Goal: Find specific page/section: Find specific page/section

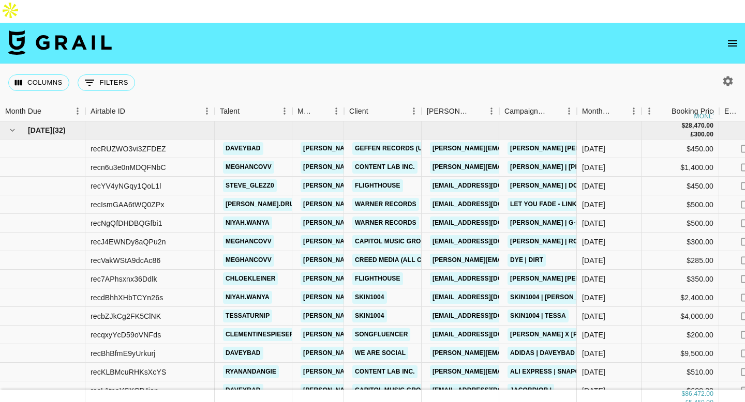
click at [730, 76] on icon "button" at bounding box center [728, 81] width 10 height 10
select select "[DATE]"
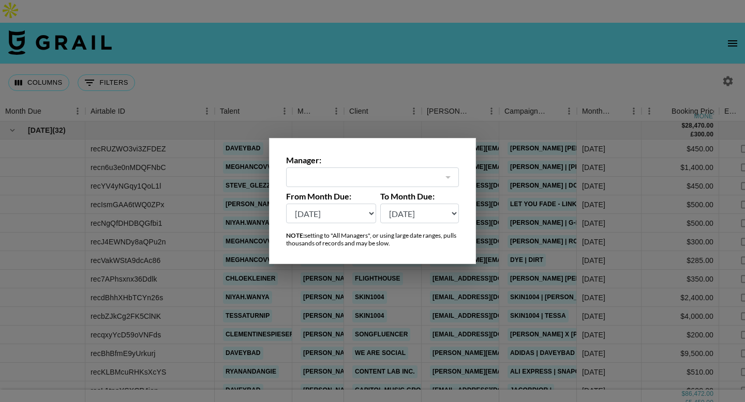
type input "[PERSON_NAME][EMAIL_ADDRESS][DOMAIN_NAME]"
click at [331, 218] on select "[DATE] Aug '[DATE] Jun '[DATE] Apr '[DATE] Feb '[DATE] Dec '[DATE] Oct '[DATE] …" at bounding box center [331, 214] width 90 height 20
select select "[DATE]"
click at [286, 204] on select "[DATE] Aug '[DATE] Jun '[DATE] Apr '[DATE] Feb '[DATE] Dec '[DATE] Oct '[DATE] …" at bounding box center [331, 214] width 90 height 20
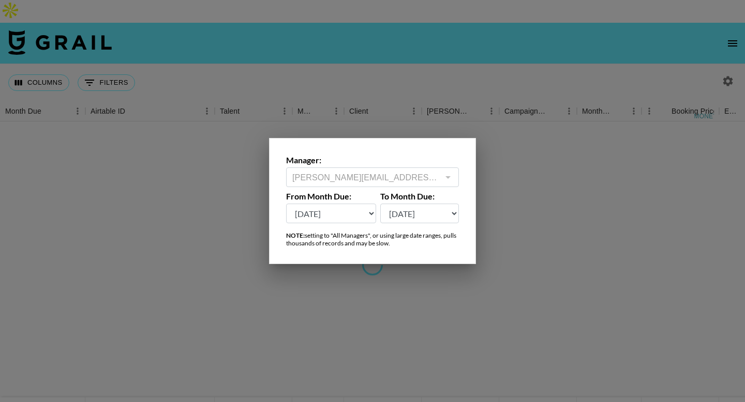
click at [352, 28] on div at bounding box center [372, 201] width 745 height 402
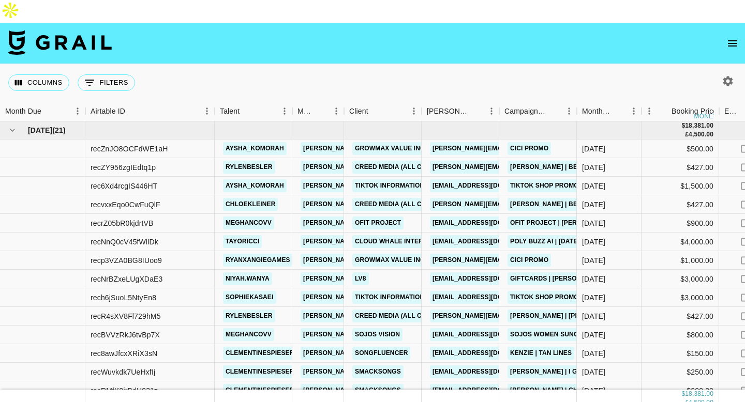
click at [727, 37] on icon "open drawer" at bounding box center [732, 43] width 12 height 12
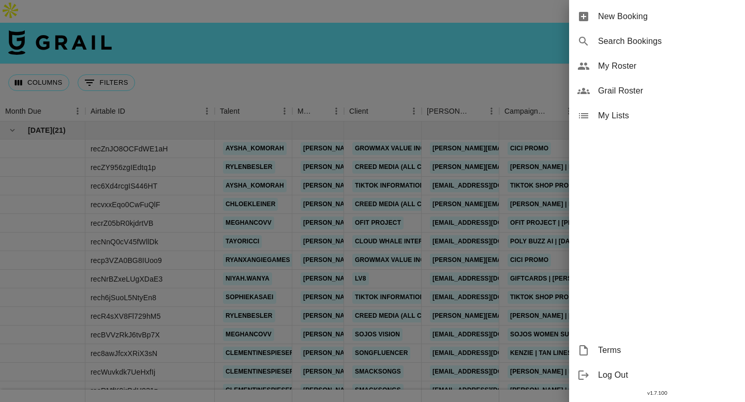
click at [617, 65] on span "My Roster" at bounding box center [667, 66] width 139 height 12
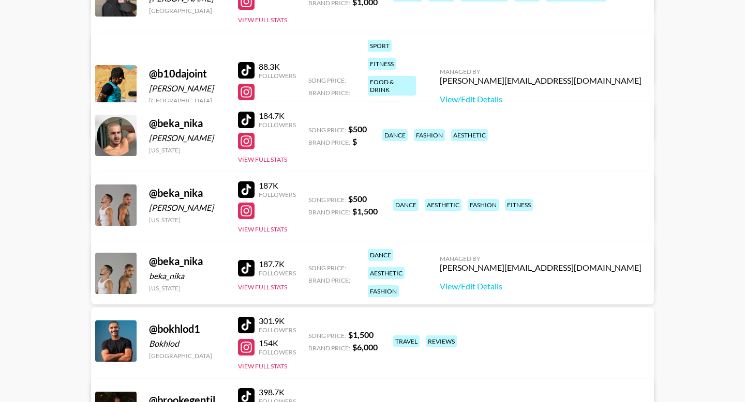
scroll to position [718, 0]
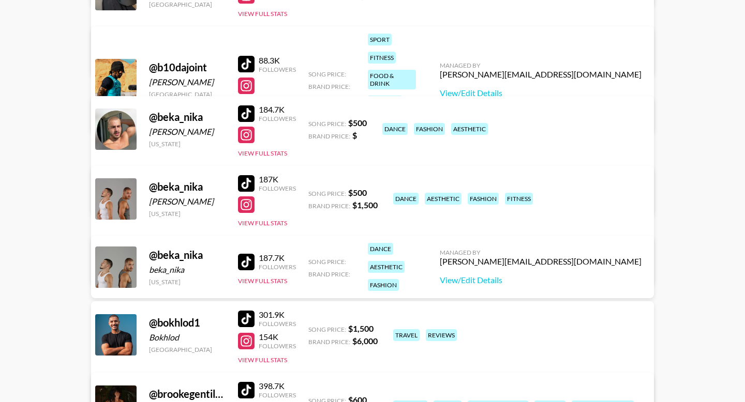
click at [244, 197] on div at bounding box center [246, 205] width 17 height 17
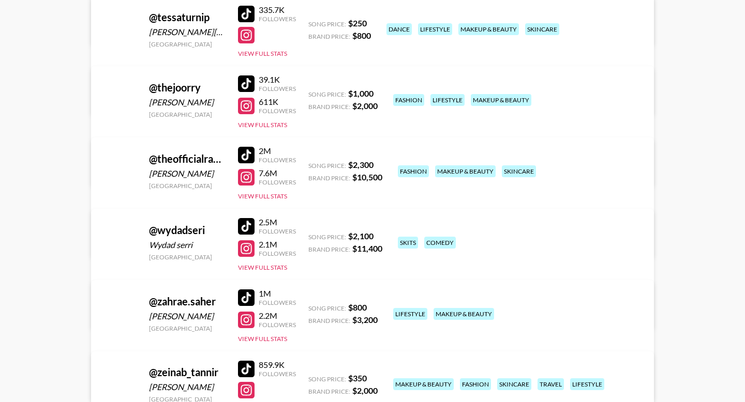
scroll to position [5843, 0]
